Goal: Browse casually

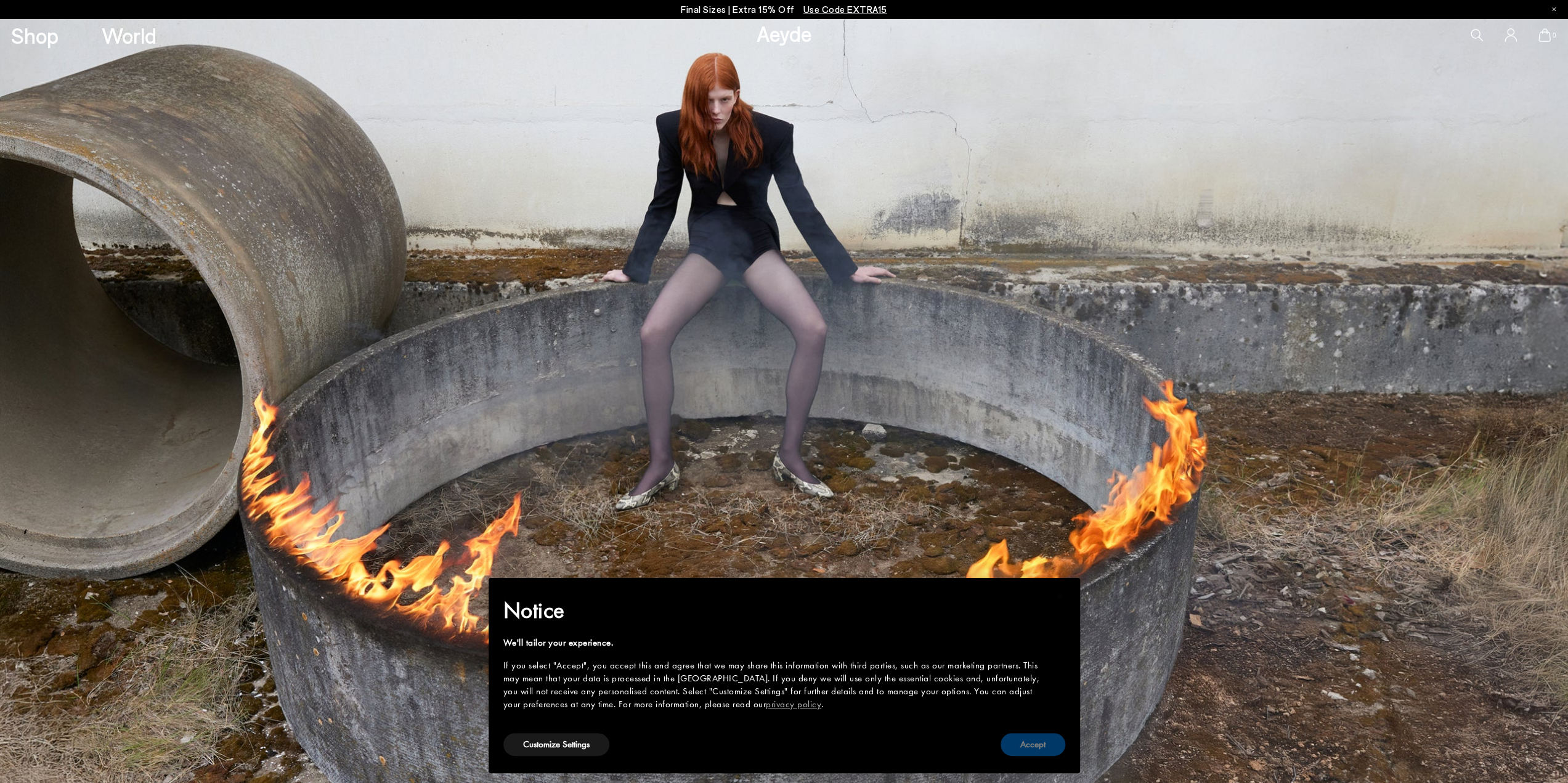
click at [1036, 740] on button "Accept" at bounding box center [1033, 744] width 65 height 23
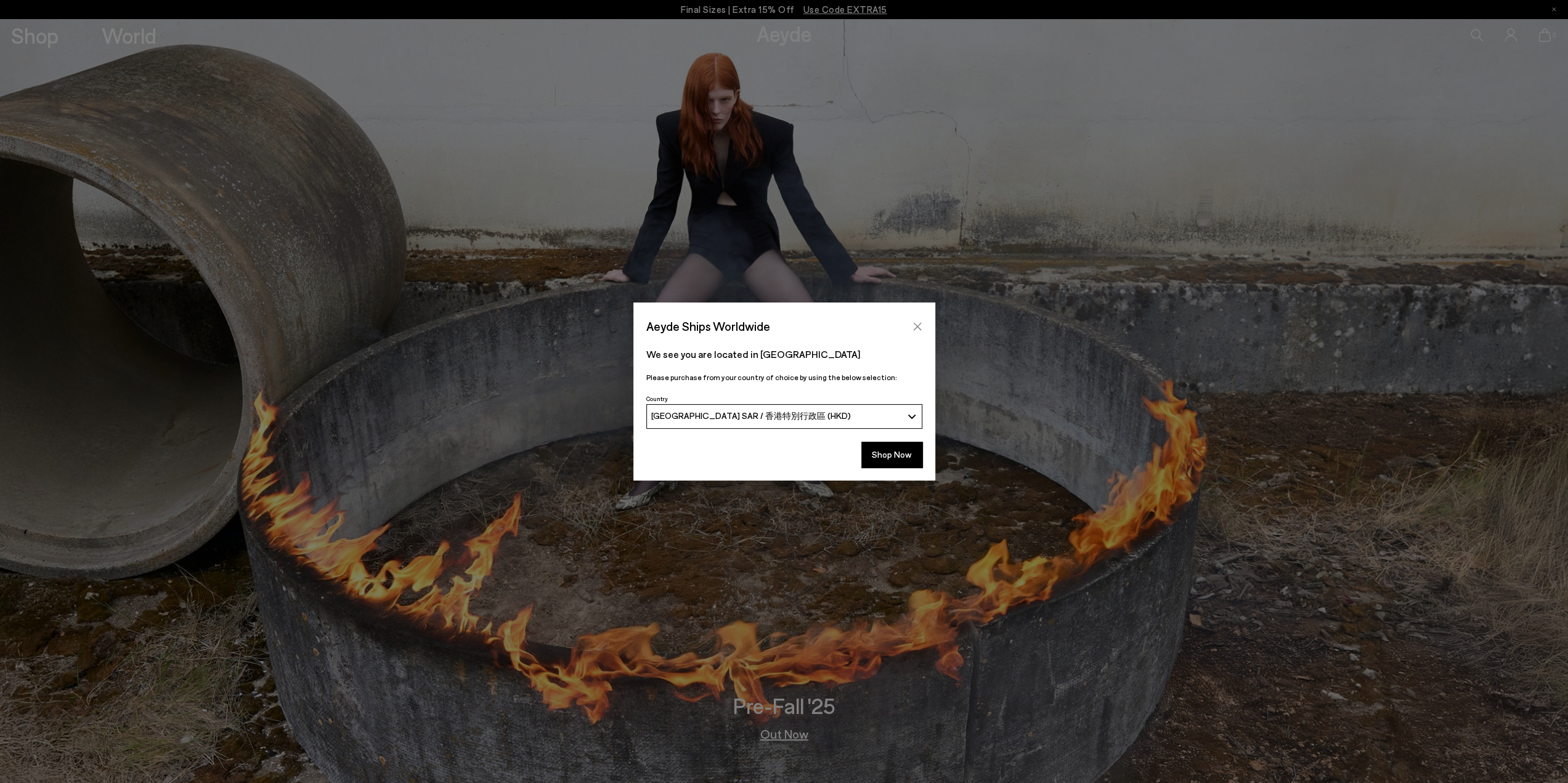
click at [917, 324] on icon "Close" at bounding box center [917, 326] width 10 height 10
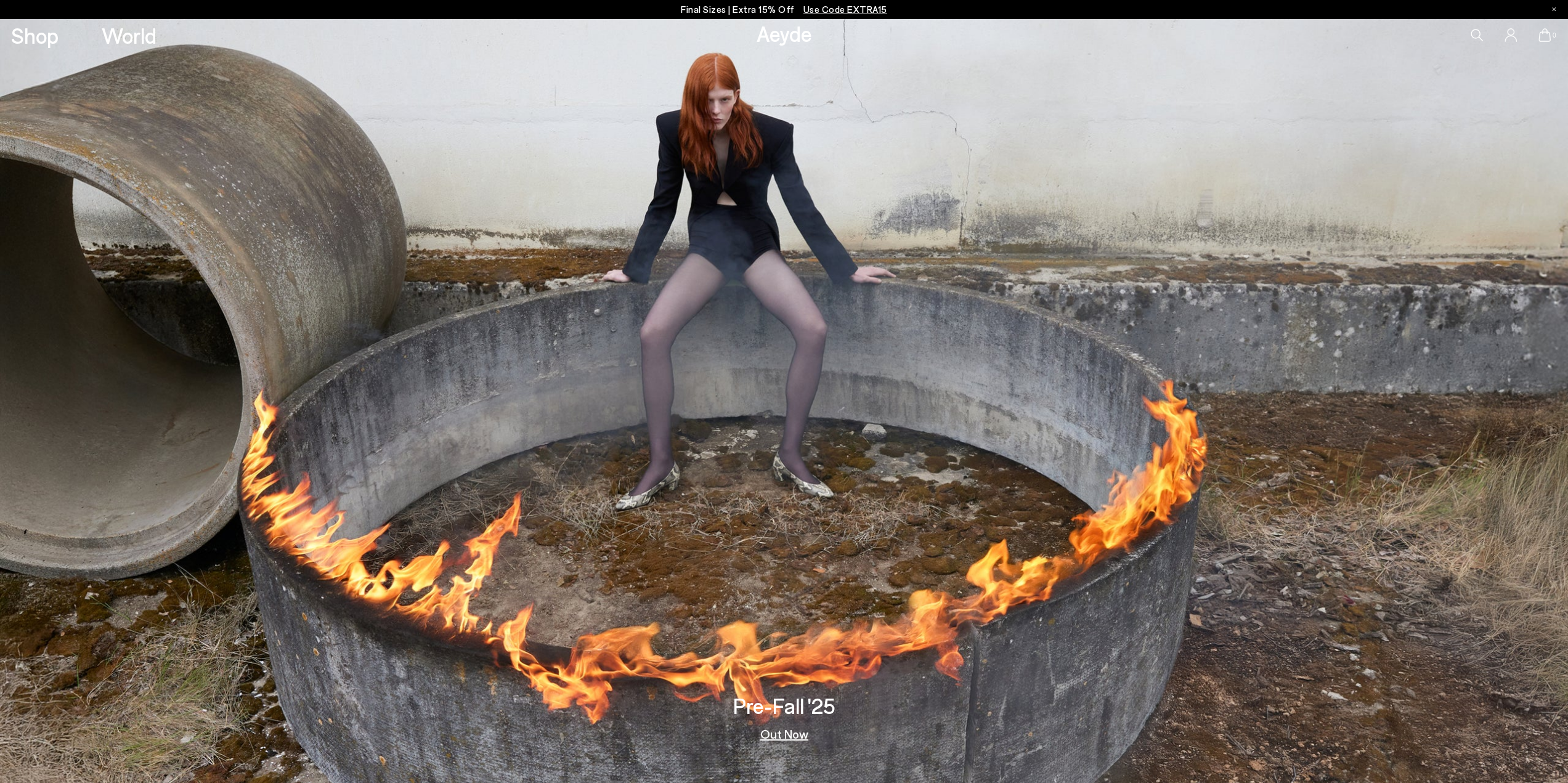
click at [786, 730] on link "Out Now" at bounding box center [784, 733] width 48 height 12
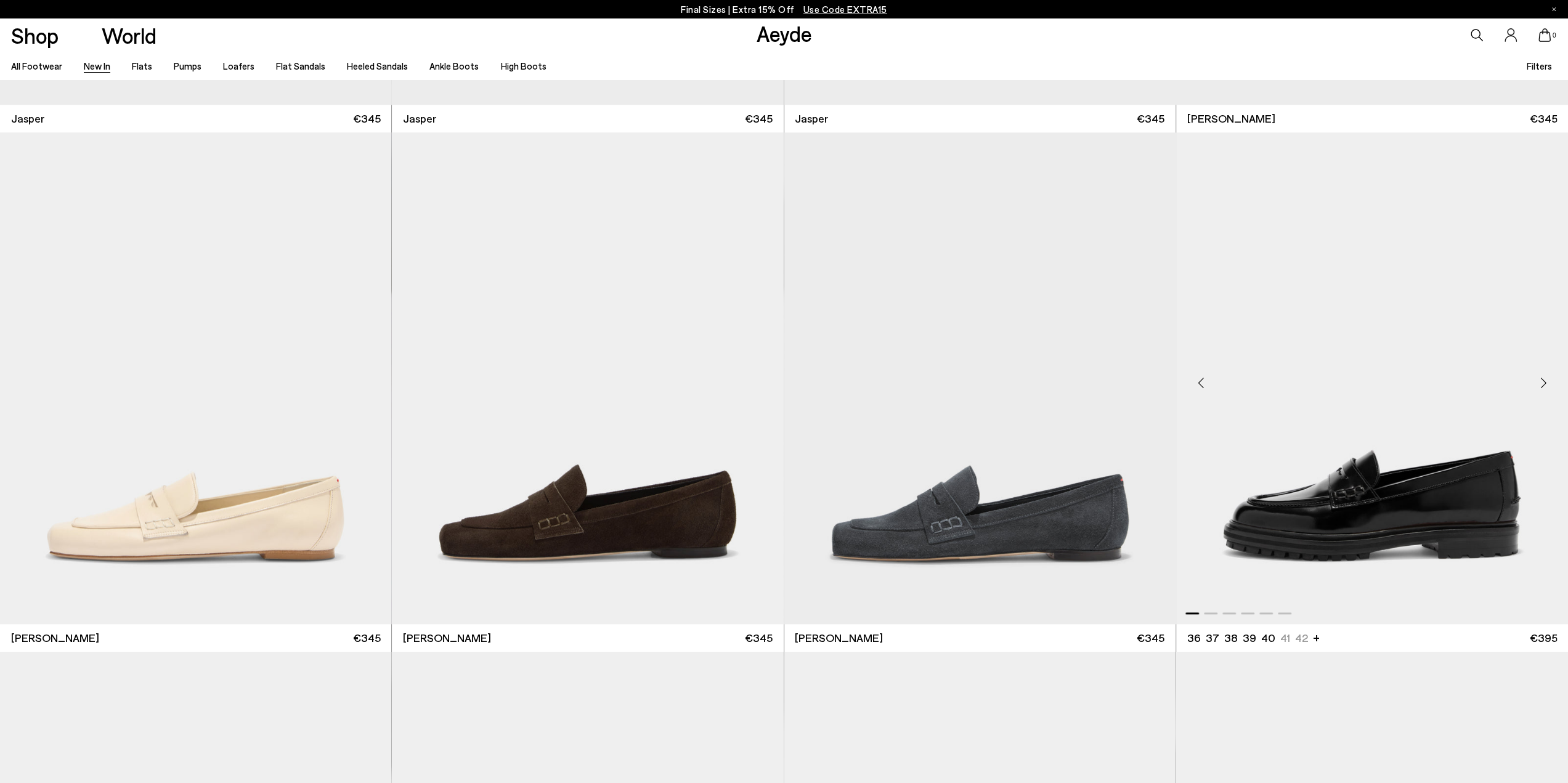
scroll to position [1416, 0]
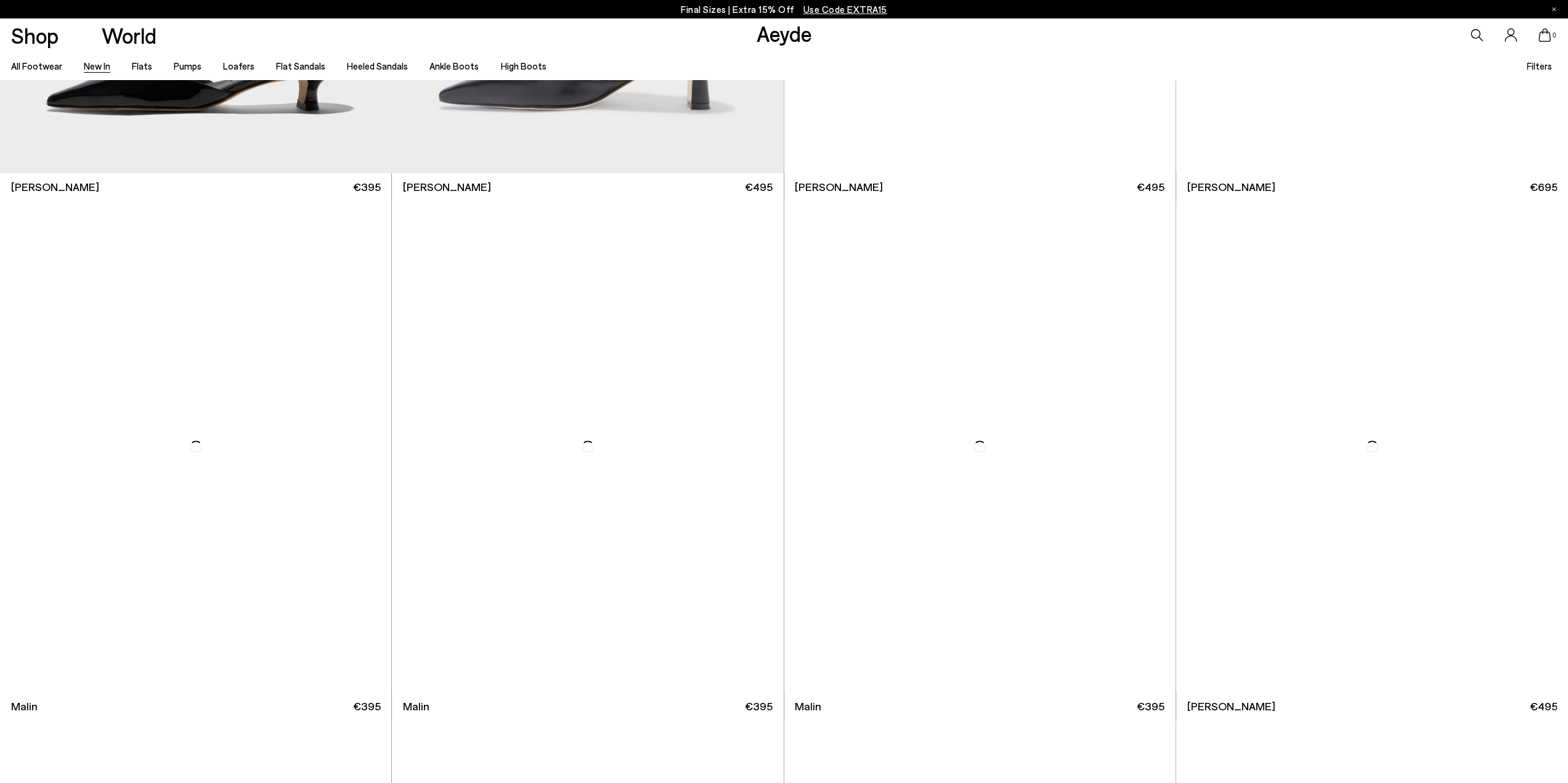
scroll to position [5298, 0]
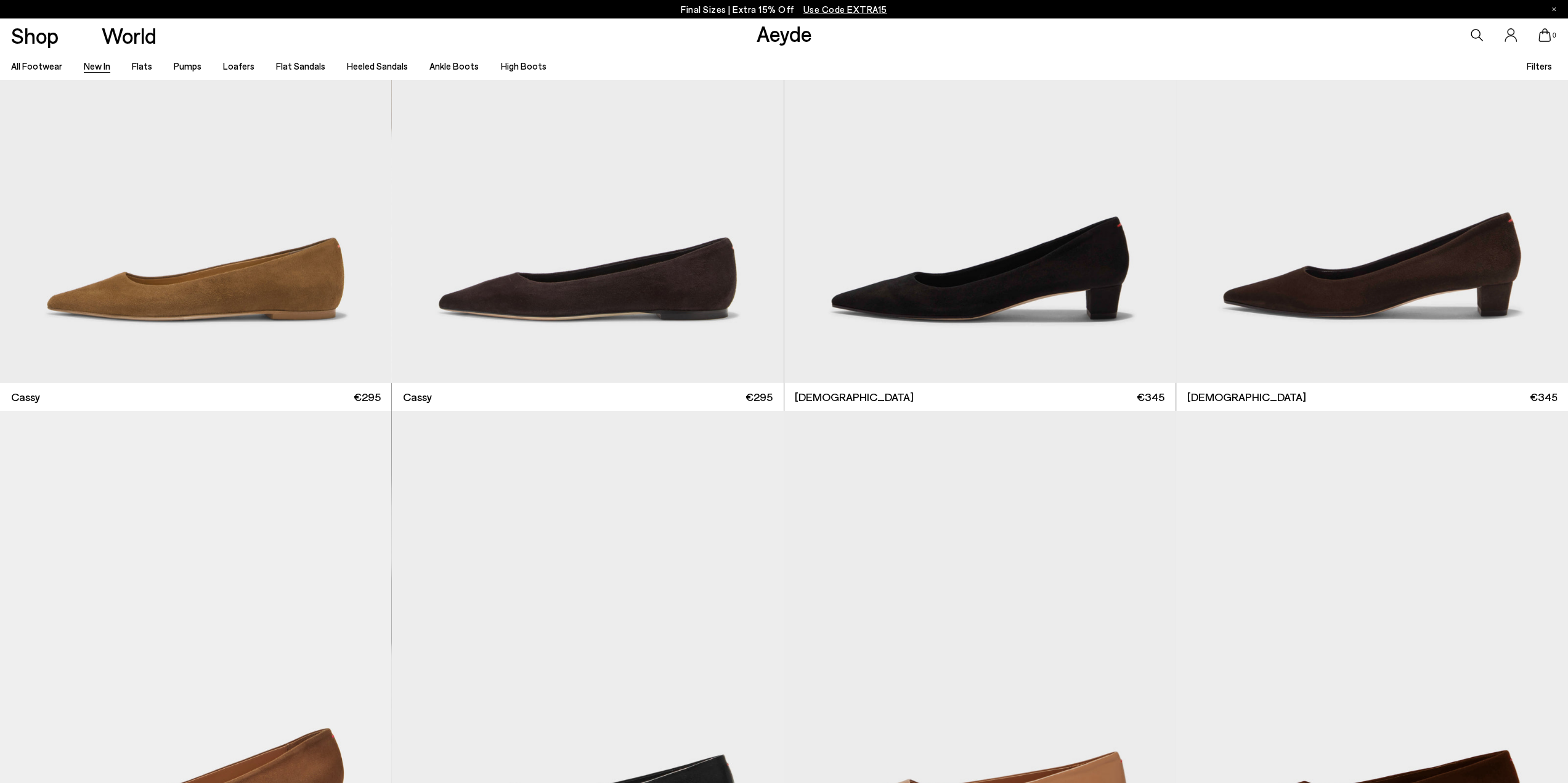
scroll to position [7692, 0]
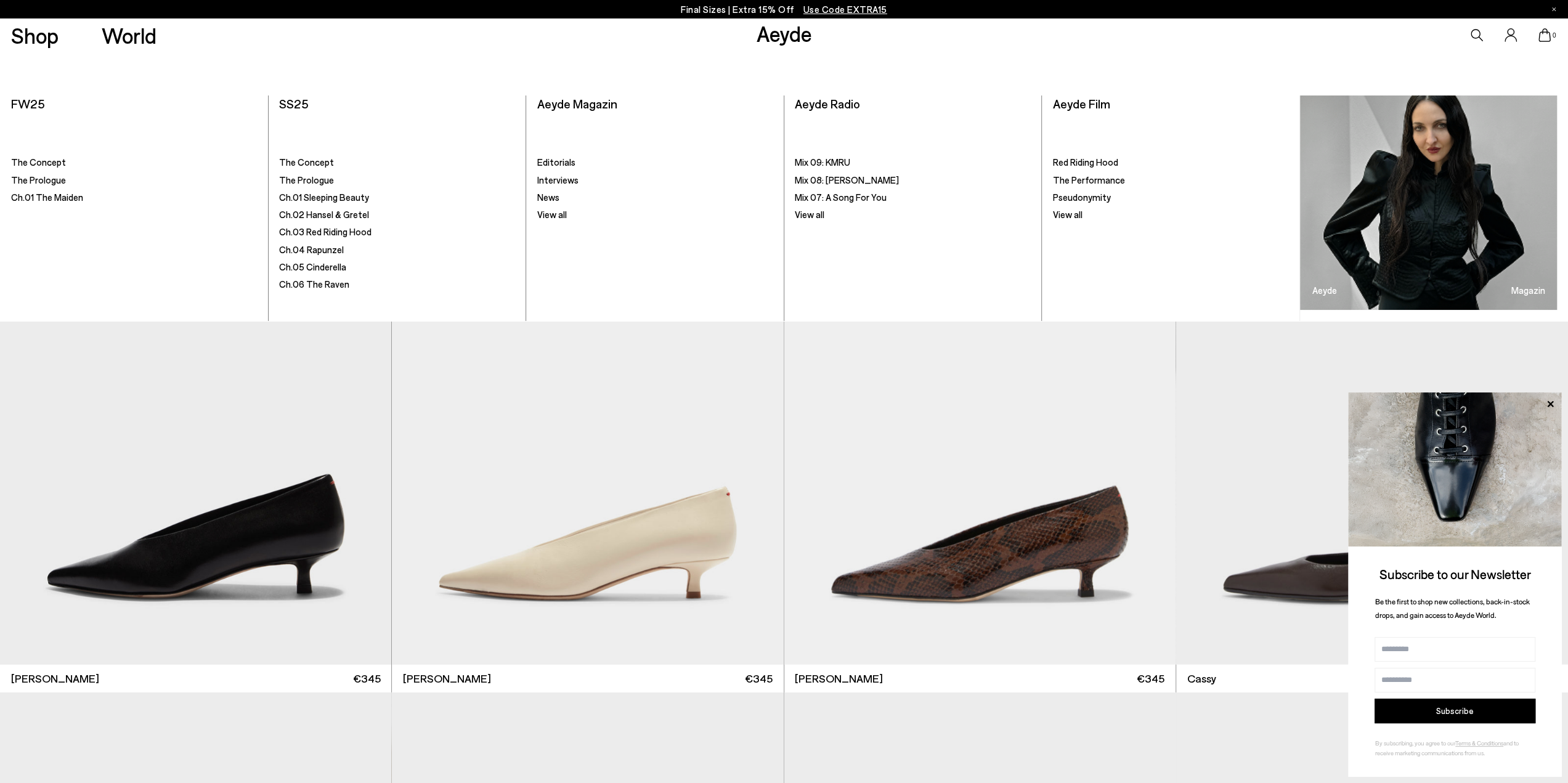
click at [786, 34] on link "Aeyde" at bounding box center [783, 33] width 56 height 26
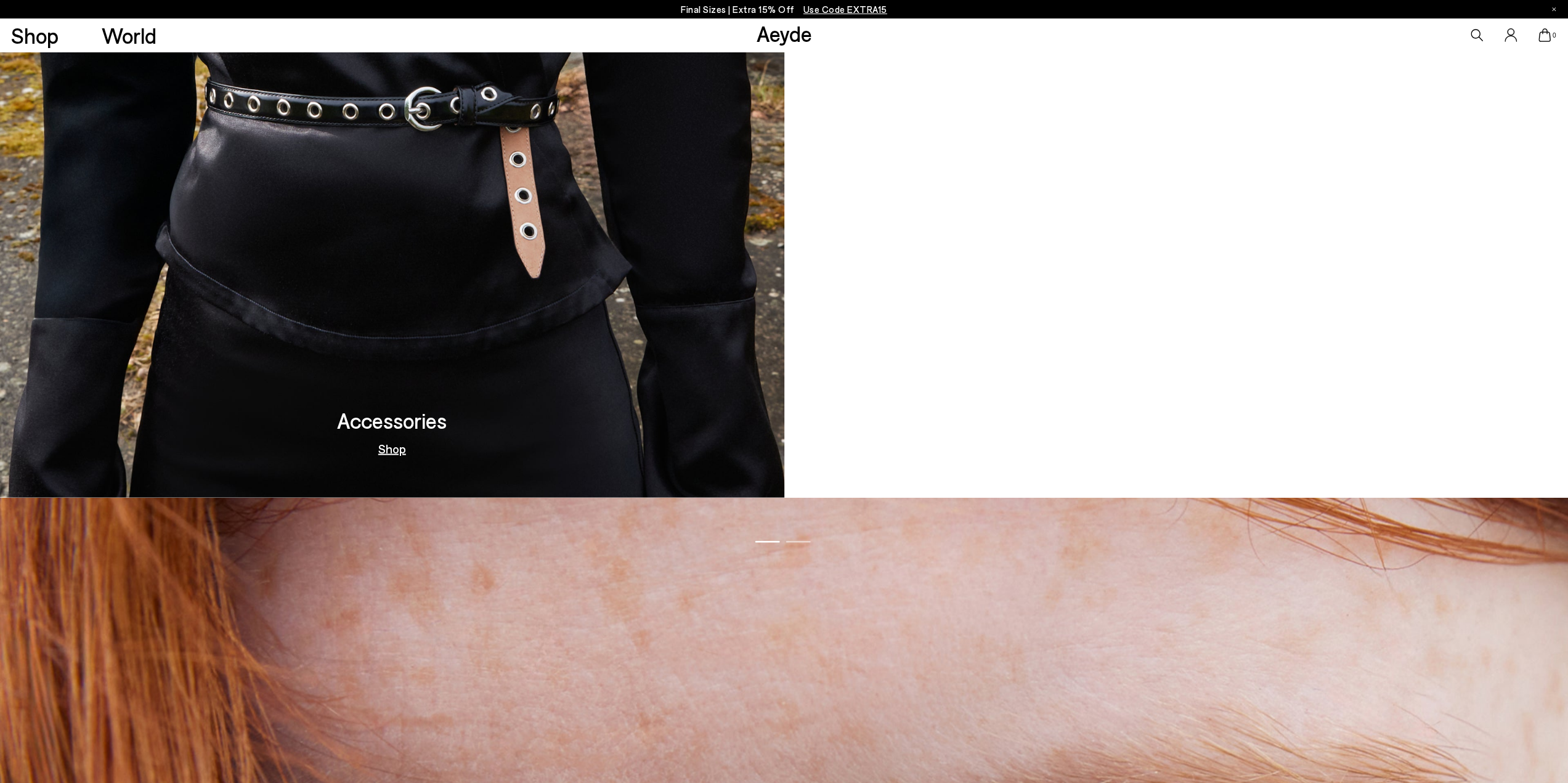
scroll to position [2156, 0]
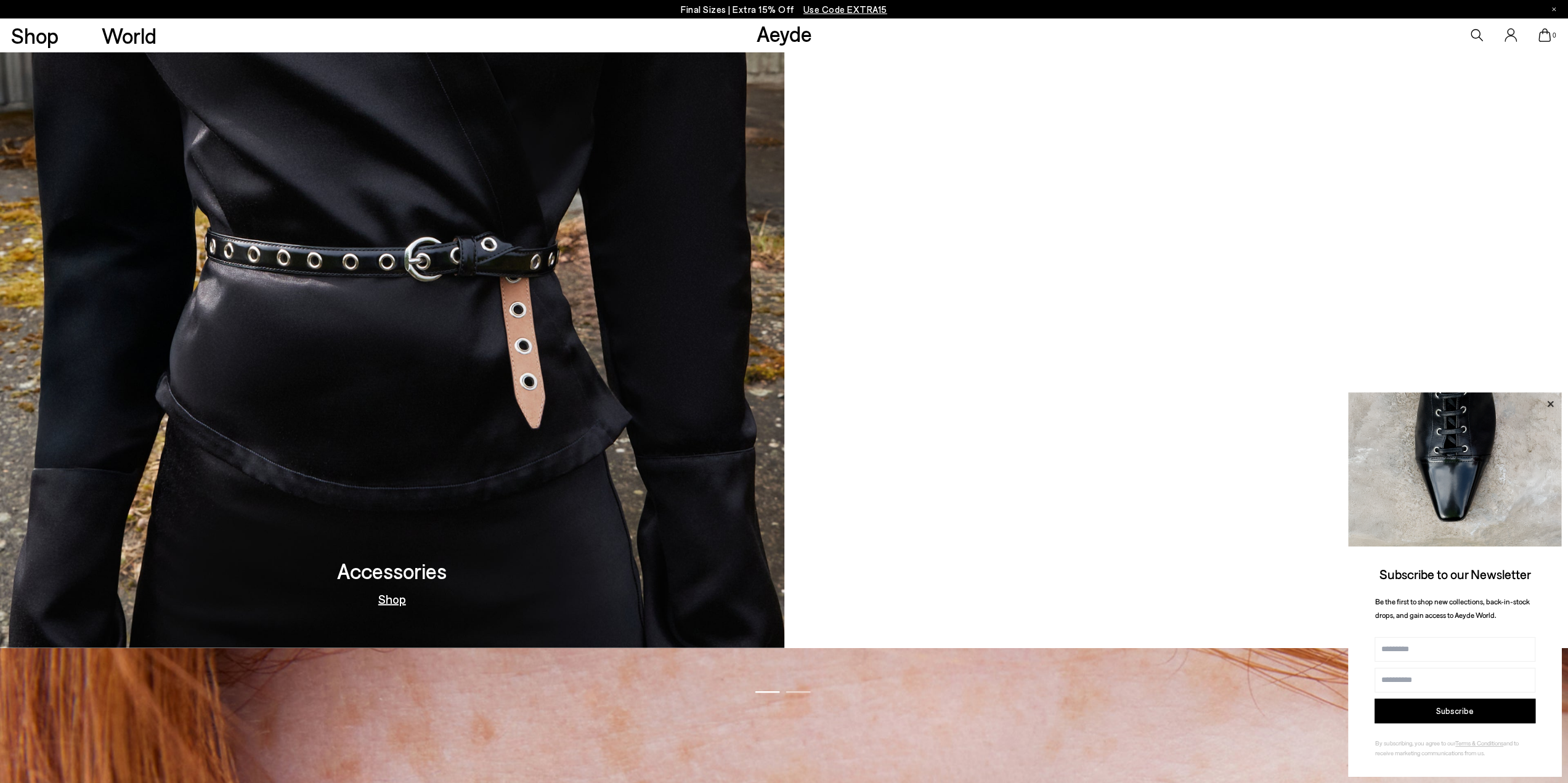
click at [1550, 400] on icon at bounding box center [1550, 404] width 16 height 16
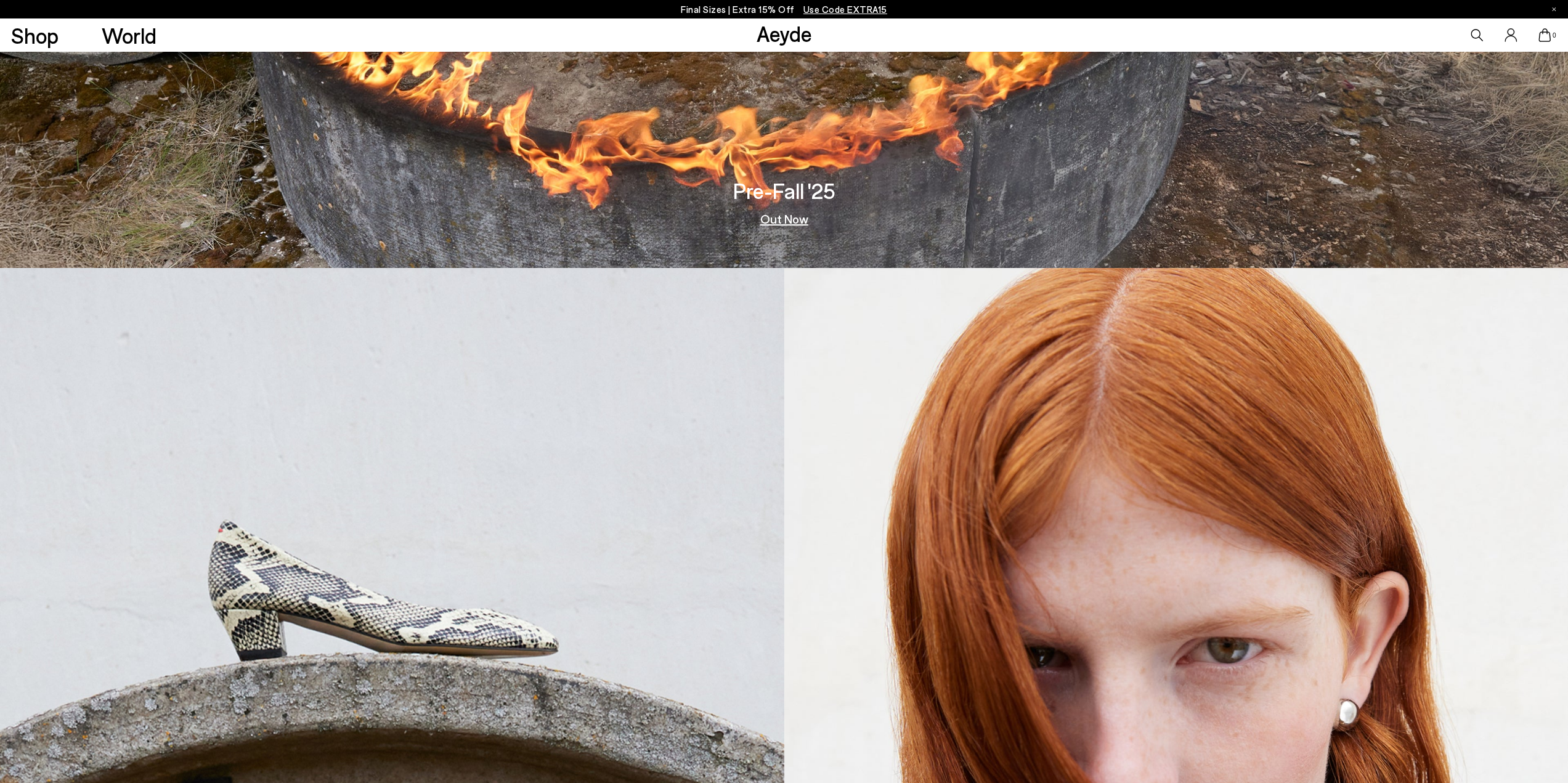
scroll to position [480, 0]
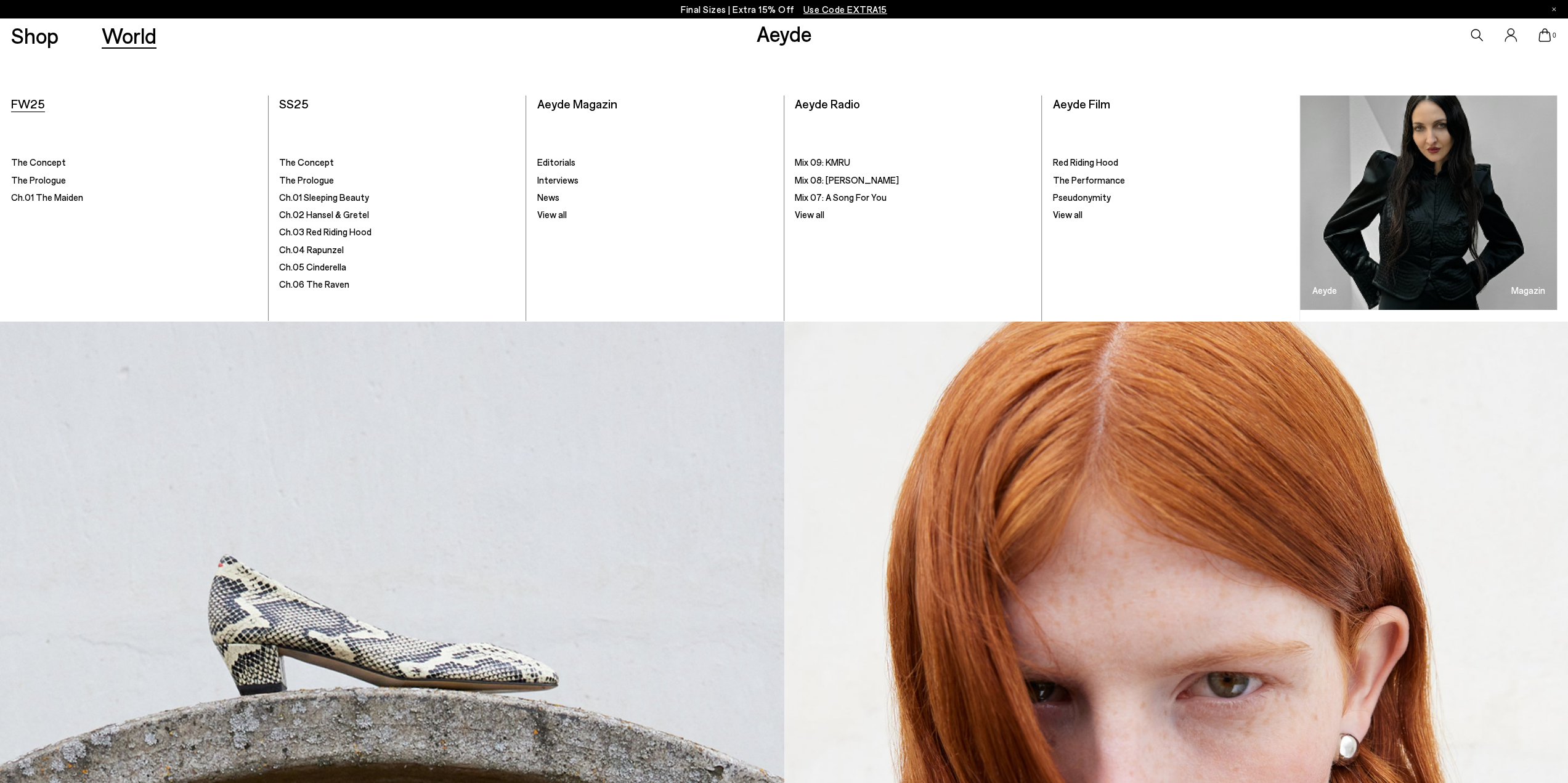
click at [30, 106] on span "FW25" at bounding box center [28, 104] width 34 height 15
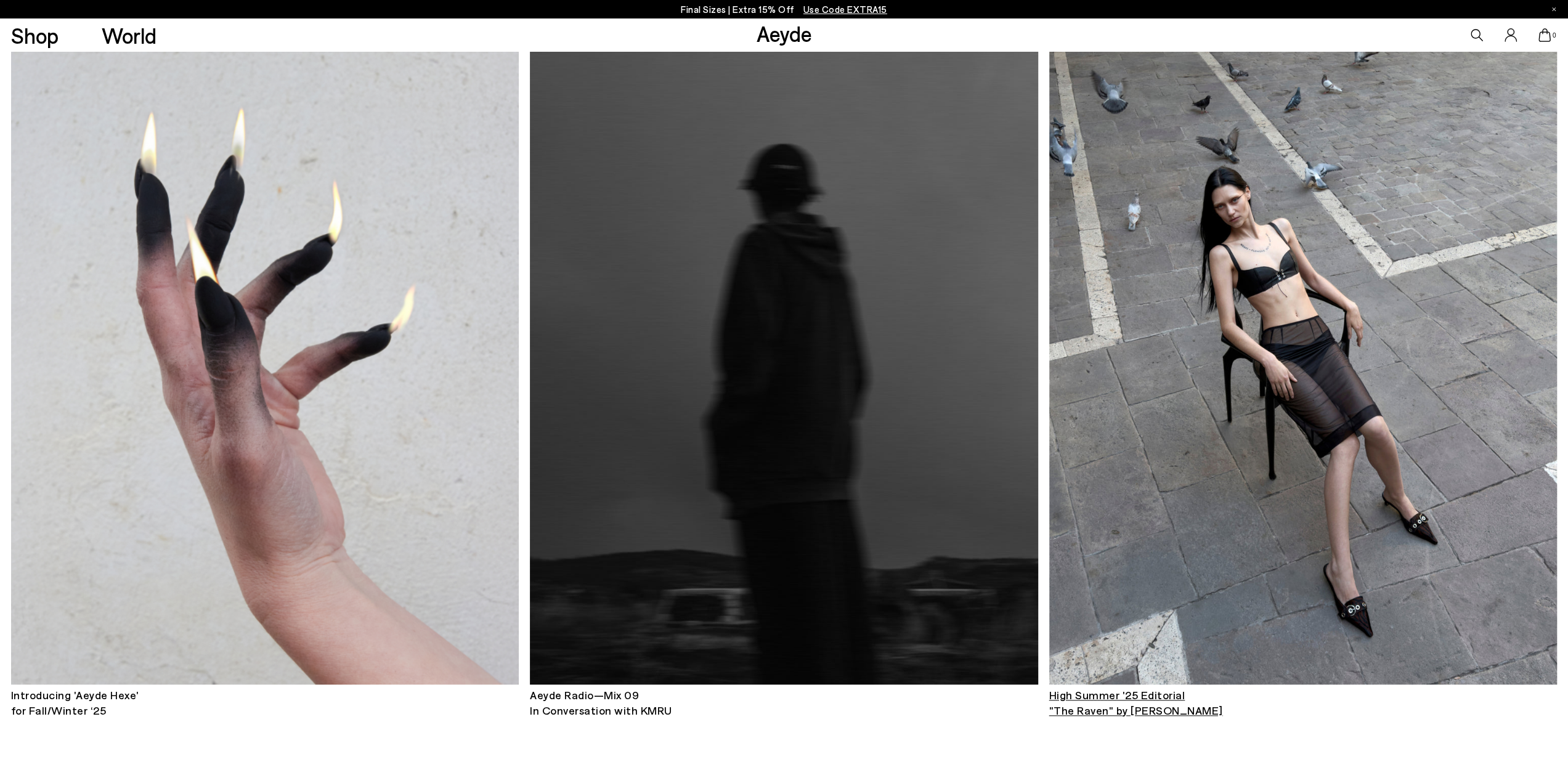
scroll to position [862, 0]
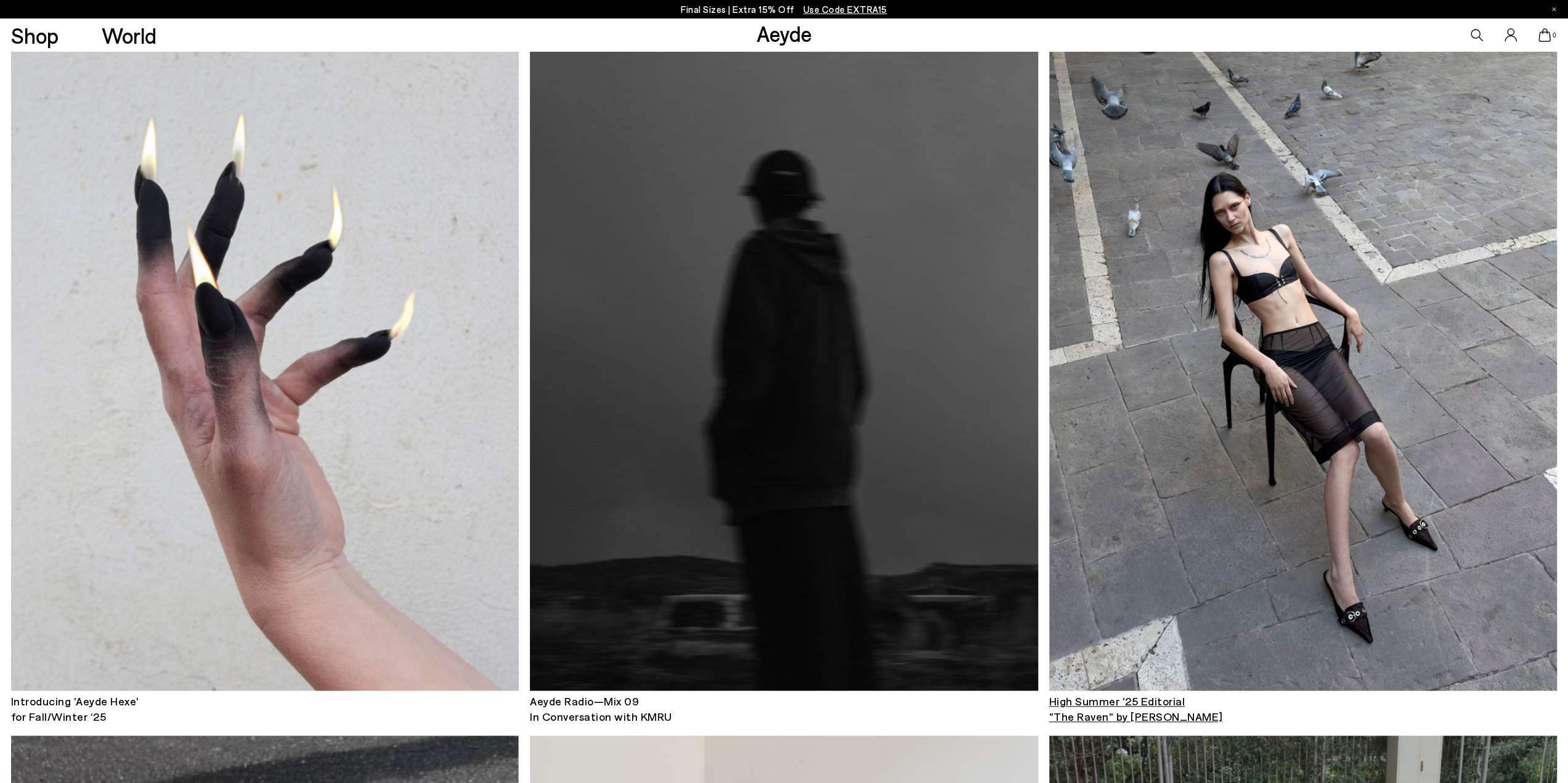
click at [1282, 308] on img at bounding box center [1303, 350] width 508 height 680
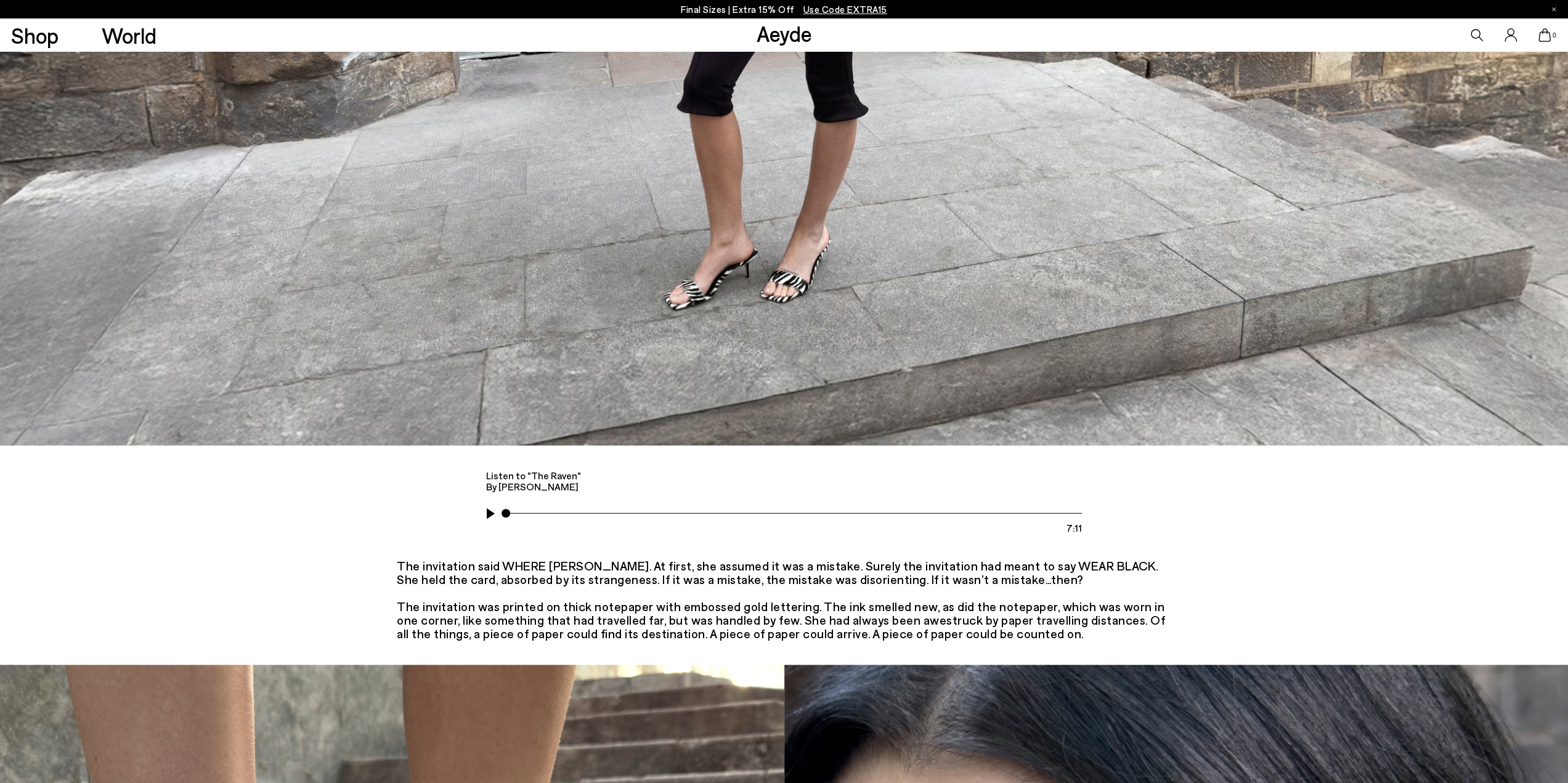
scroll to position [985, 0]
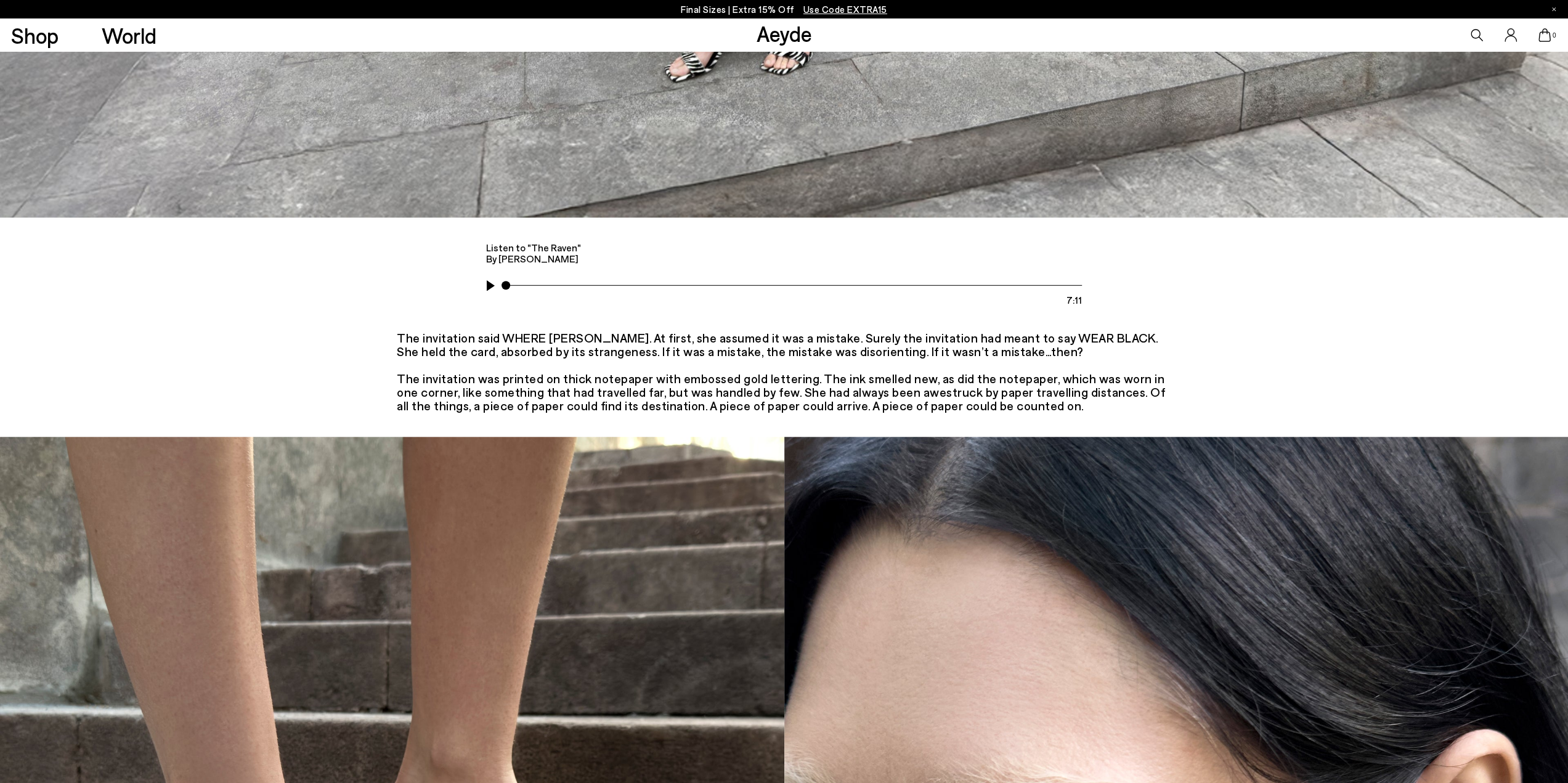
click at [487, 276] on button at bounding box center [495, 285] width 19 height 19
click at [489, 276] on button at bounding box center [495, 285] width 19 height 19
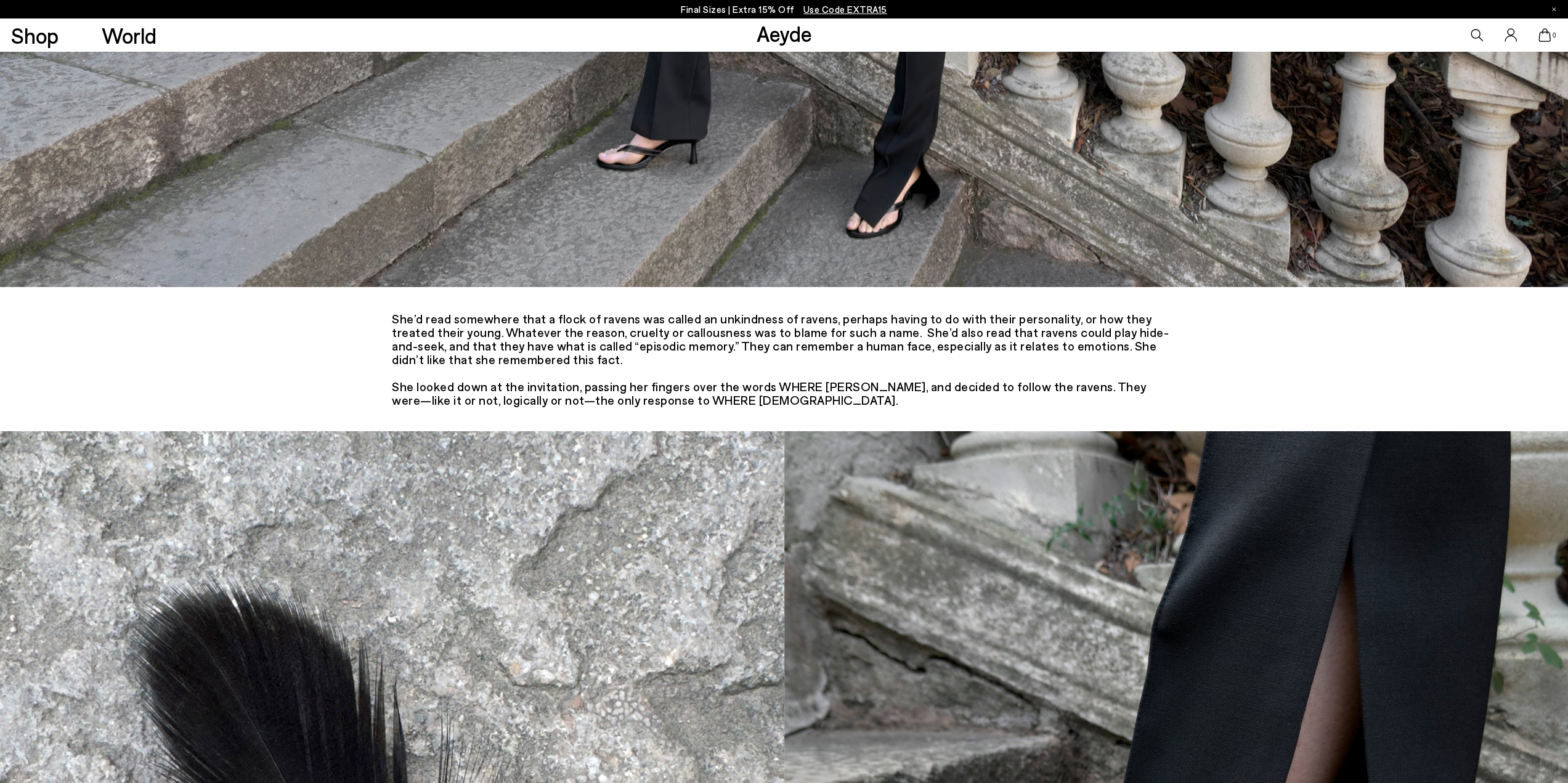
scroll to position [0, 0]
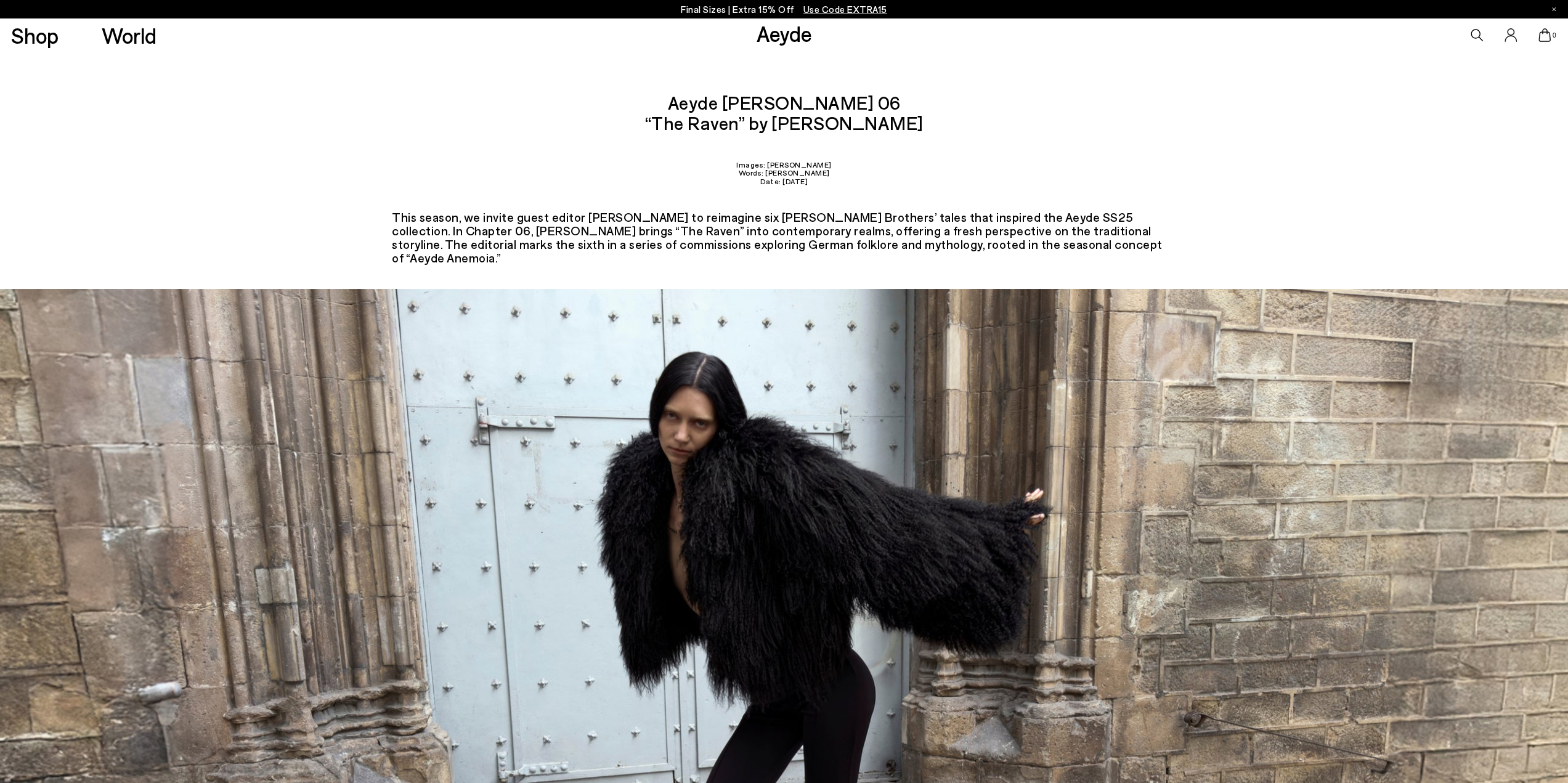
click at [775, 35] on link "Aeyde" at bounding box center [783, 33] width 56 height 26
